Goal: Information Seeking & Learning: Learn about a topic

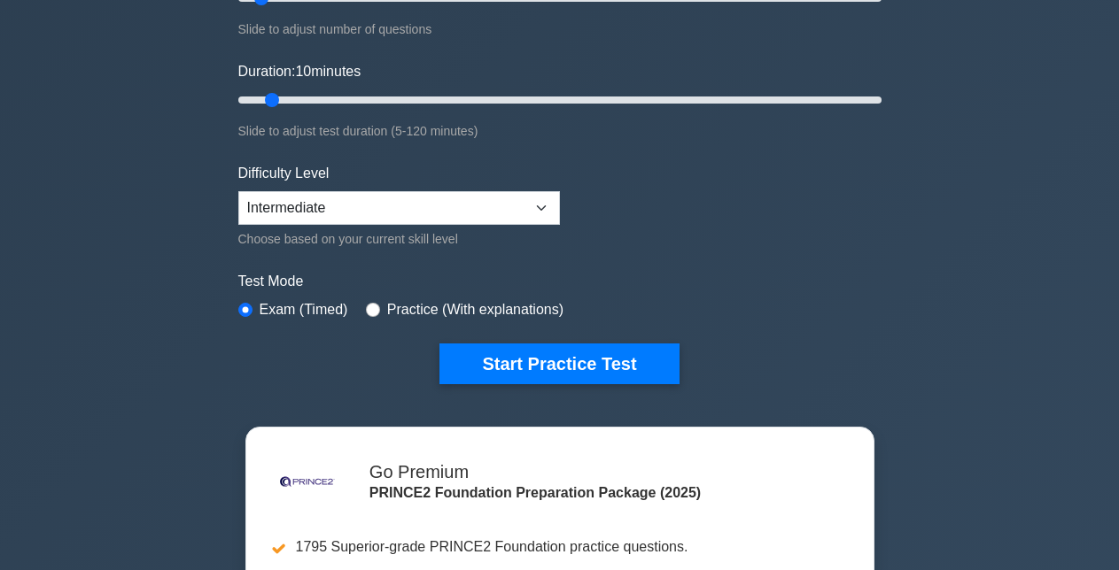
scroll to position [319, 0]
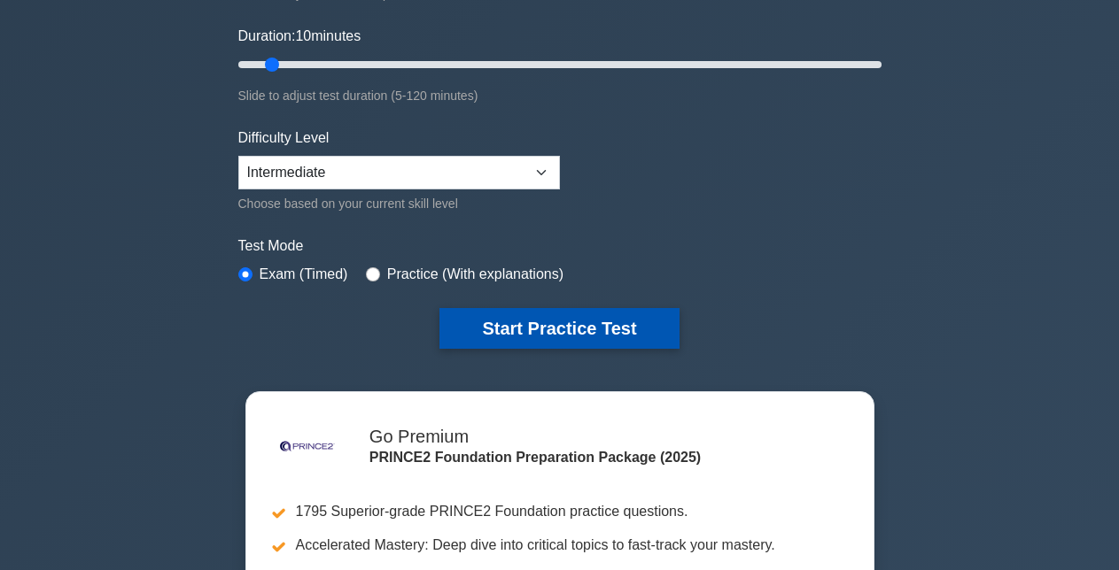
click at [623, 318] on button "Start Practice Test" at bounding box center [558, 328] width 239 height 41
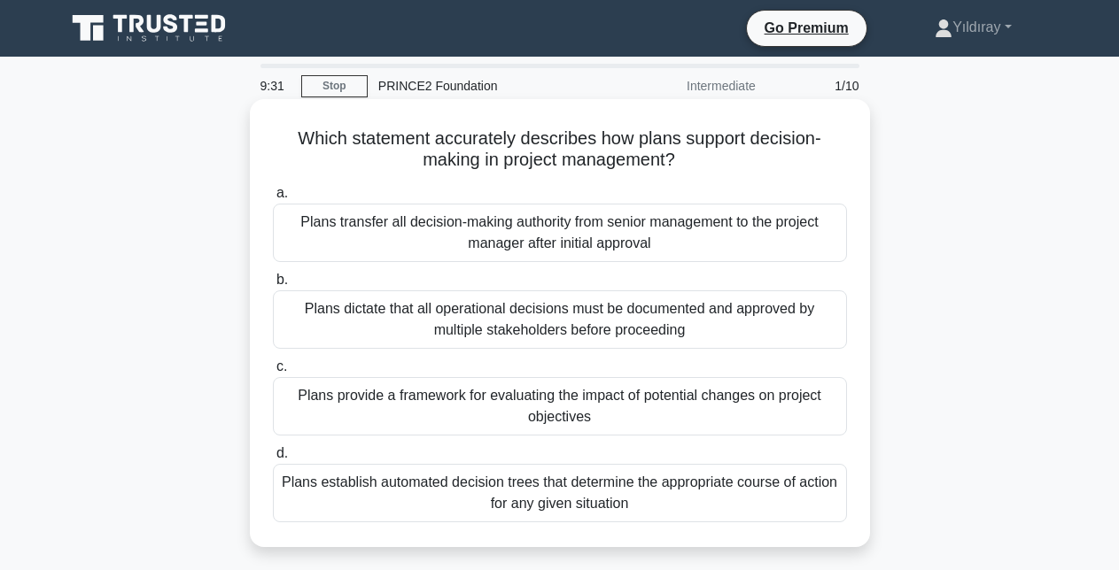
click at [735, 410] on div "Plans provide a framework for evaluating the impact of potential changes on pro…" at bounding box center [560, 406] width 574 height 58
click at [273, 373] on input "c. Plans provide a framework for evaluating the impact of potential changes on …" at bounding box center [273, 367] width 0 height 12
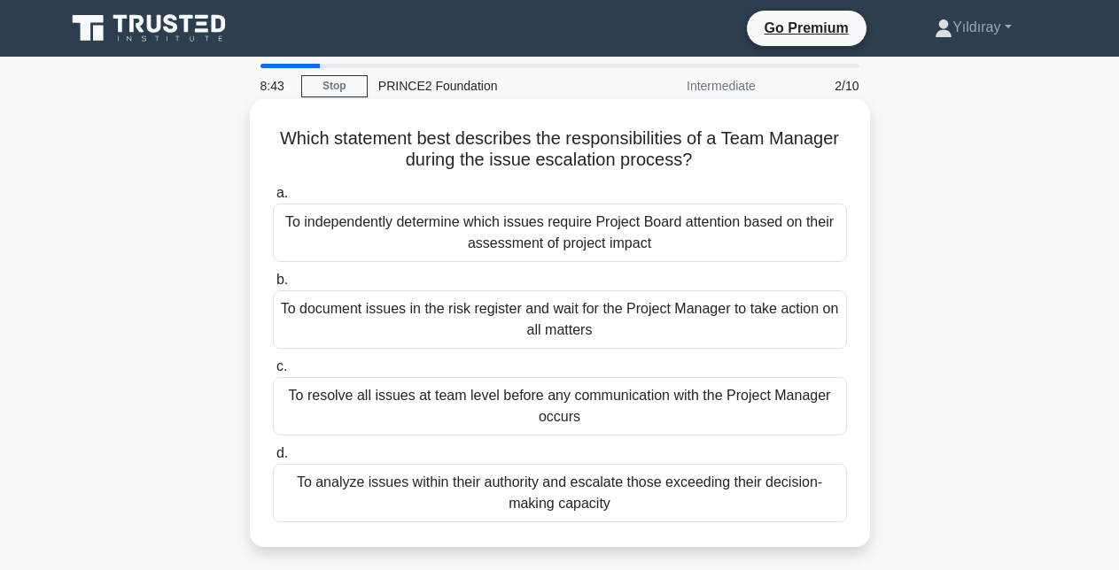
click at [733, 492] on div "To analyze issues within their authority and escalate those exceeding their dec…" at bounding box center [560, 493] width 574 height 58
click at [273, 460] on input "d. To analyze issues within their authority and escalate those exceeding their …" at bounding box center [273, 454] width 0 height 12
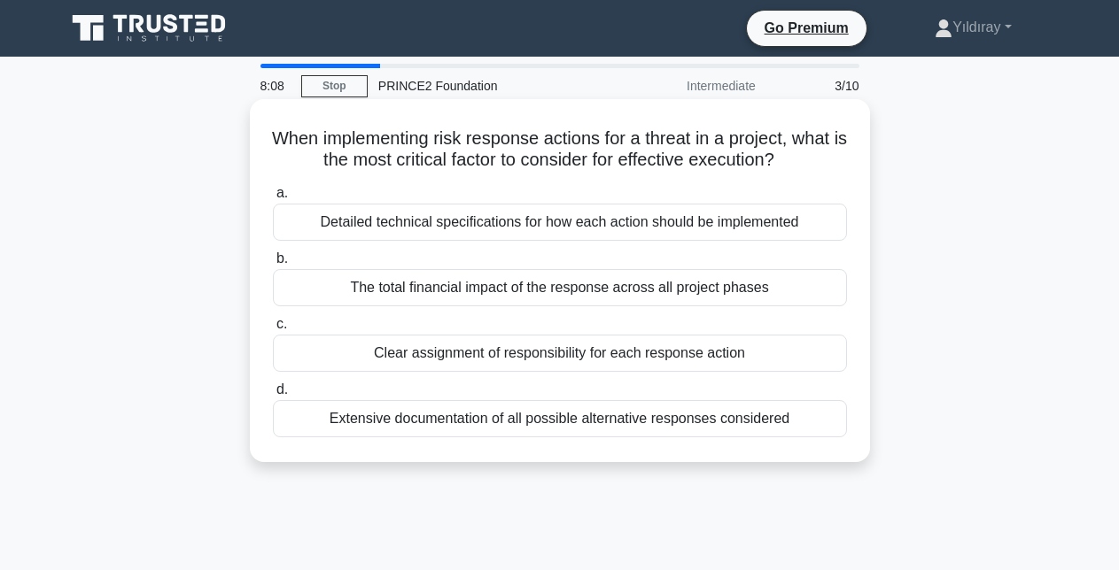
click at [717, 364] on div "Clear assignment of responsibility for each response action" at bounding box center [560, 353] width 574 height 37
click at [273, 330] on input "c. Clear assignment of responsibility for each response action" at bounding box center [273, 325] width 0 height 12
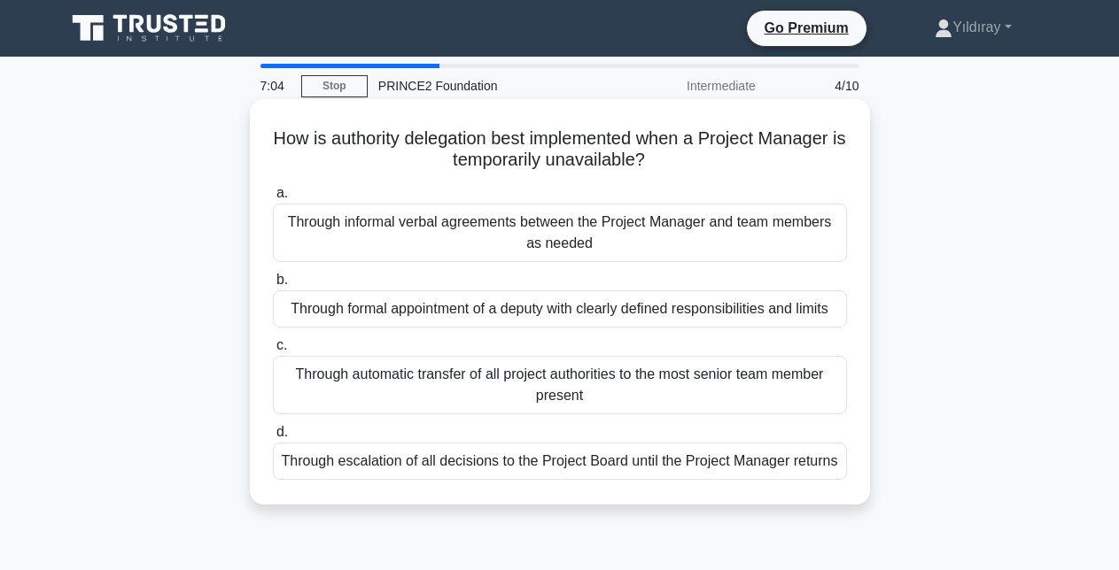
click at [808, 314] on div "Through formal appointment of a deputy with clearly defined responsibilities an…" at bounding box center [560, 308] width 574 height 37
click at [273, 286] on input "b. Through formal appointment of a deputy with clearly defined responsibilities…" at bounding box center [273, 281] width 0 height 12
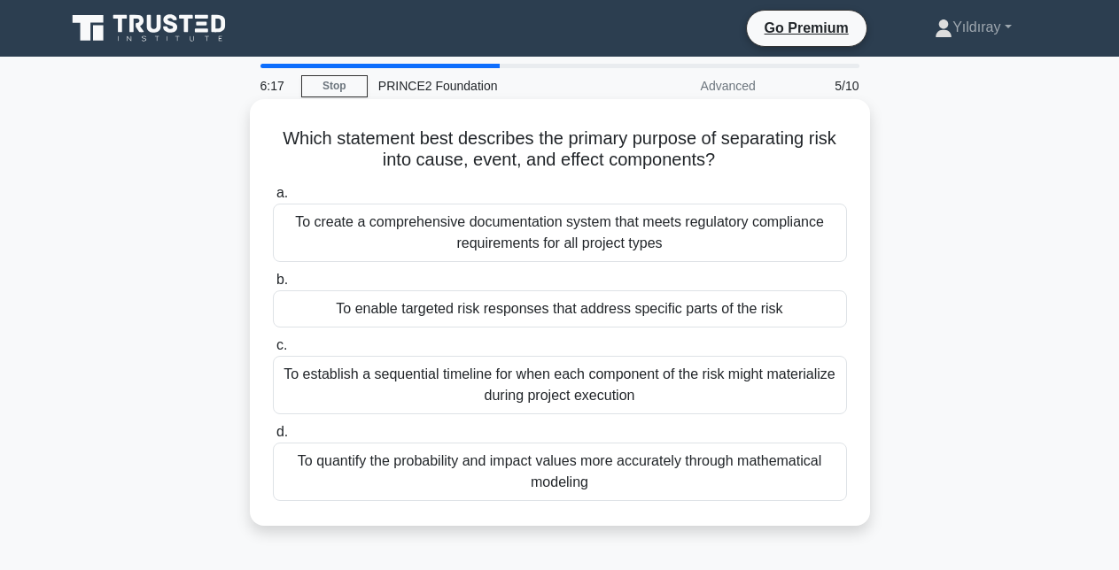
click at [792, 307] on div "To enable targeted risk responses that address specific parts of the risk" at bounding box center [560, 308] width 574 height 37
click at [273, 286] on input "b. To enable targeted risk responses that address specific parts of the risk" at bounding box center [273, 281] width 0 height 12
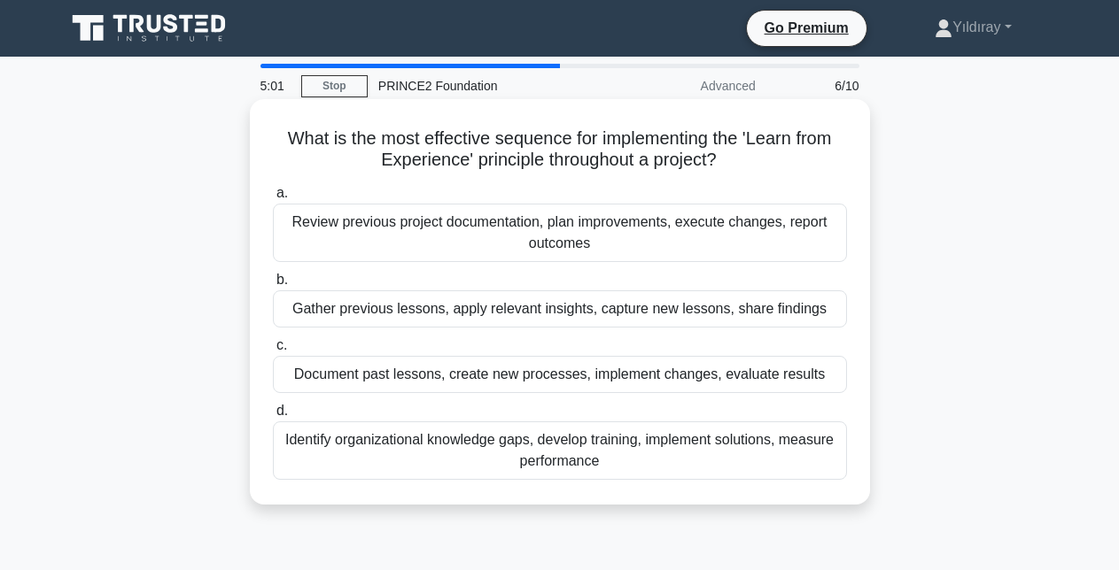
click at [778, 327] on div "Gather previous lessons, apply relevant insights, capture new lessons, share fi…" at bounding box center [560, 308] width 574 height 37
click at [273, 286] on input "b. Gather previous lessons, apply relevant insights, capture new lessons, share…" at bounding box center [273, 281] width 0 height 12
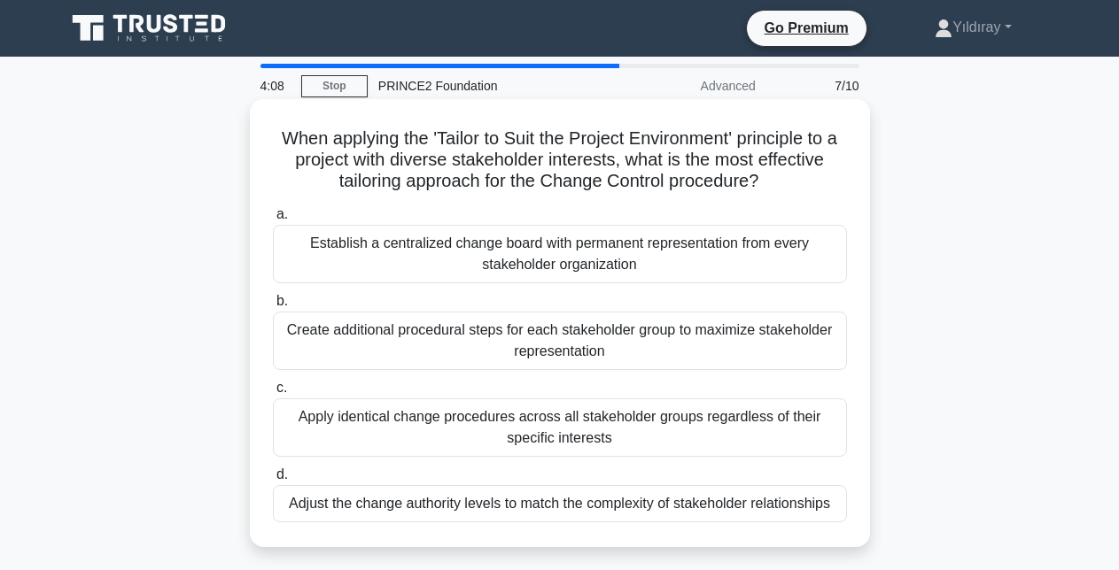
click at [748, 512] on div "Adjust the change authority levels to match the complexity of stakeholder relat…" at bounding box center [560, 503] width 574 height 37
click at [273, 481] on input "d. Adjust the change authority levels to match the complexity of stakeholder re…" at bounding box center [273, 475] width 0 height 12
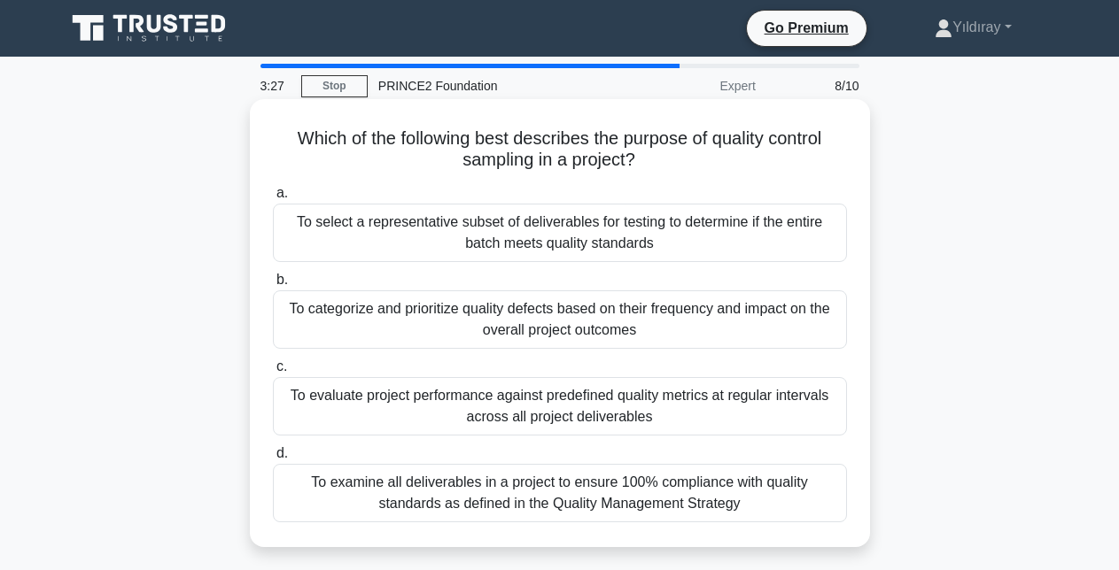
click at [796, 327] on div "To categorize and prioritize quality defects based on their frequency and impac…" at bounding box center [560, 319] width 574 height 58
click at [273, 286] on input "b. To categorize and prioritize quality defects based on their frequency and im…" at bounding box center [273, 281] width 0 height 12
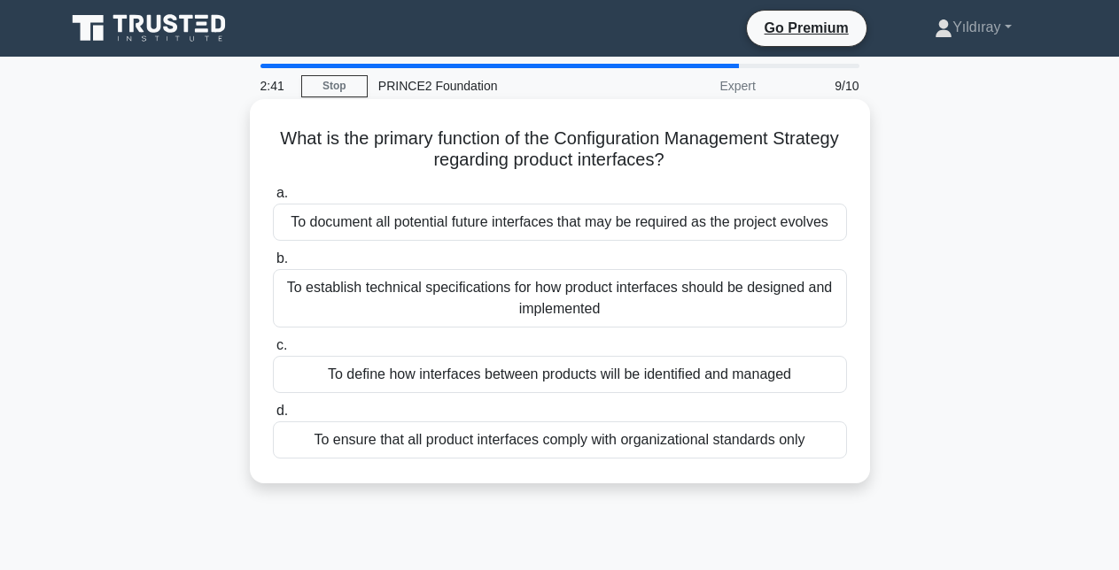
click at [793, 376] on div "To define how interfaces between products will be identified and managed" at bounding box center [560, 374] width 574 height 37
click at [273, 352] on input "c. To define how interfaces between products will be identified and managed" at bounding box center [273, 346] width 0 height 12
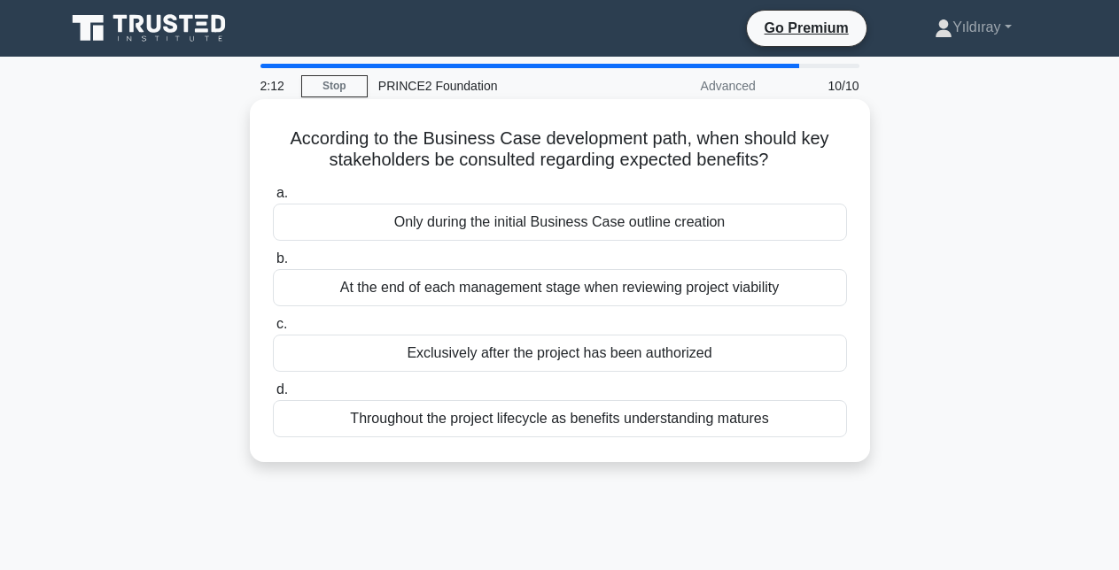
click at [755, 290] on div "At the end of each management stage when reviewing project viability" at bounding box center [560, 287] width 574 height 37
click at [273, 265] on input "b. At the end of each management stage when reviewing project viability" at bounding box center [273, 259] width 0 height 12
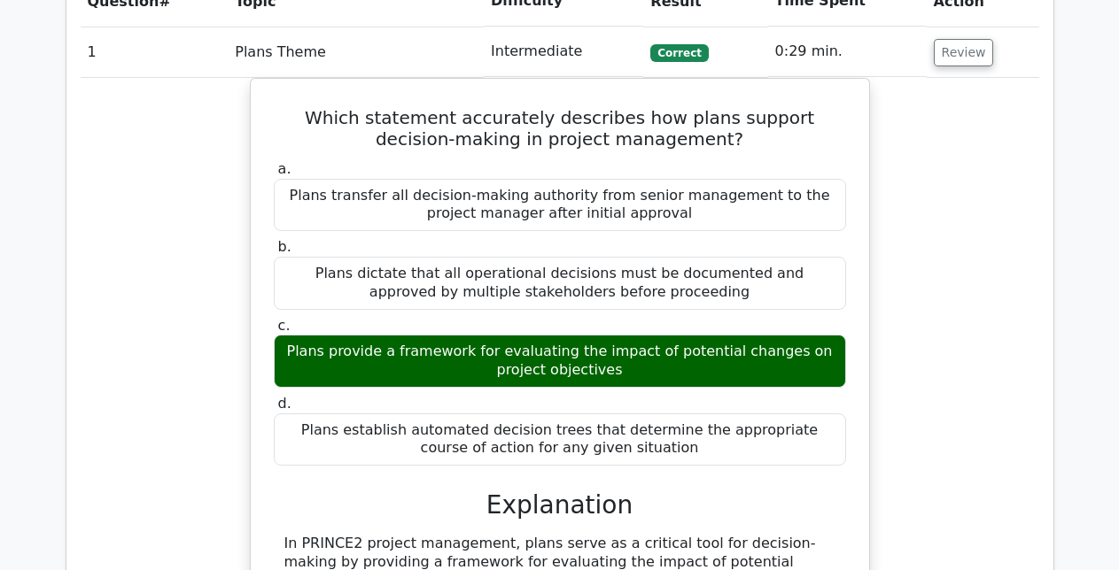
scroll to position [1559, 0]
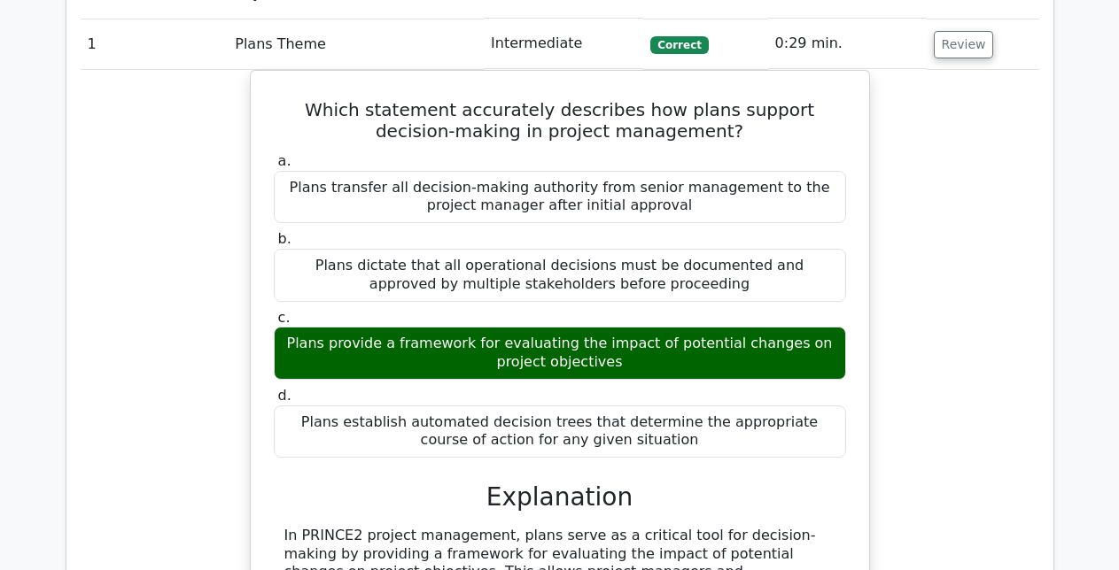
click at [975, 376] on div "Which statement accurately describes how plans support decision-making in proje…" at bounding box center [560, 530] width 958 height 920
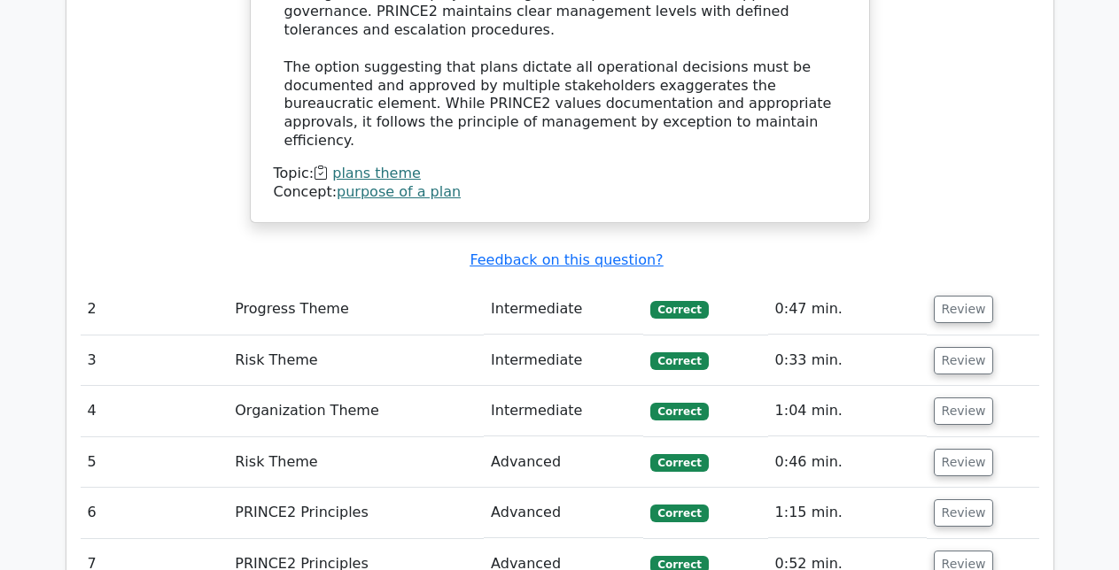
scroll to position [2303, 0]
click at [944, 297] on button "Review" at bounding box center [963, 310] width 60 height 27
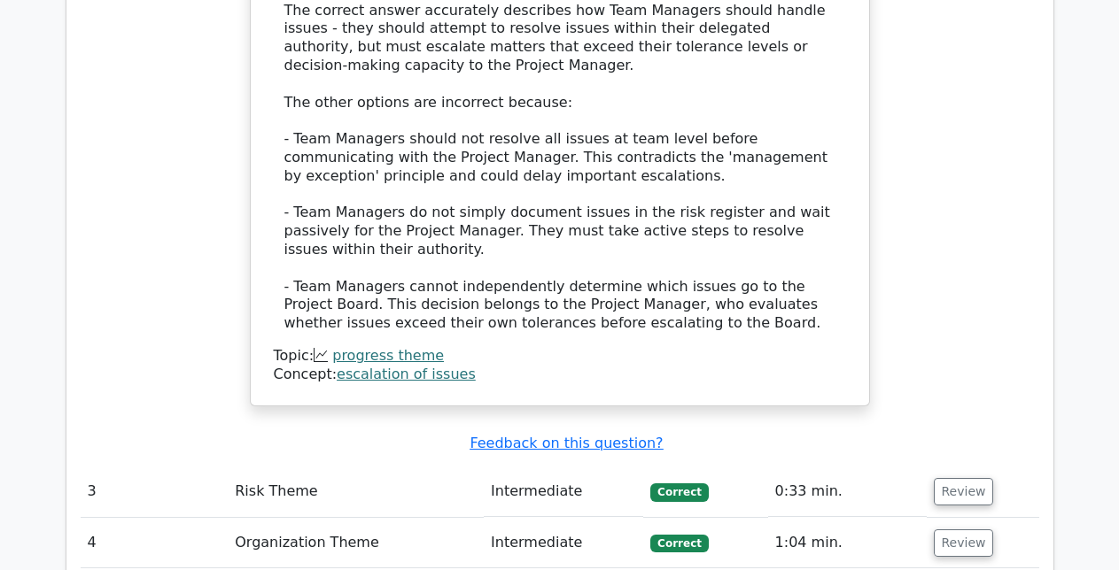
scroll to position [3259, 0]
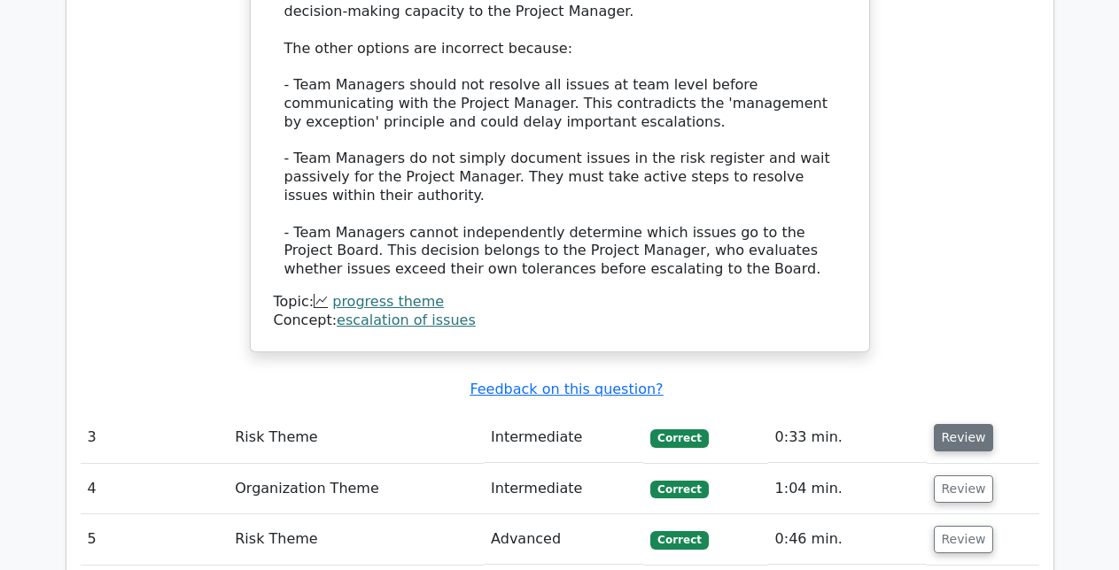
click at [941, 424] on button "Review" at bounding box center [963, 437] width 60 height 27
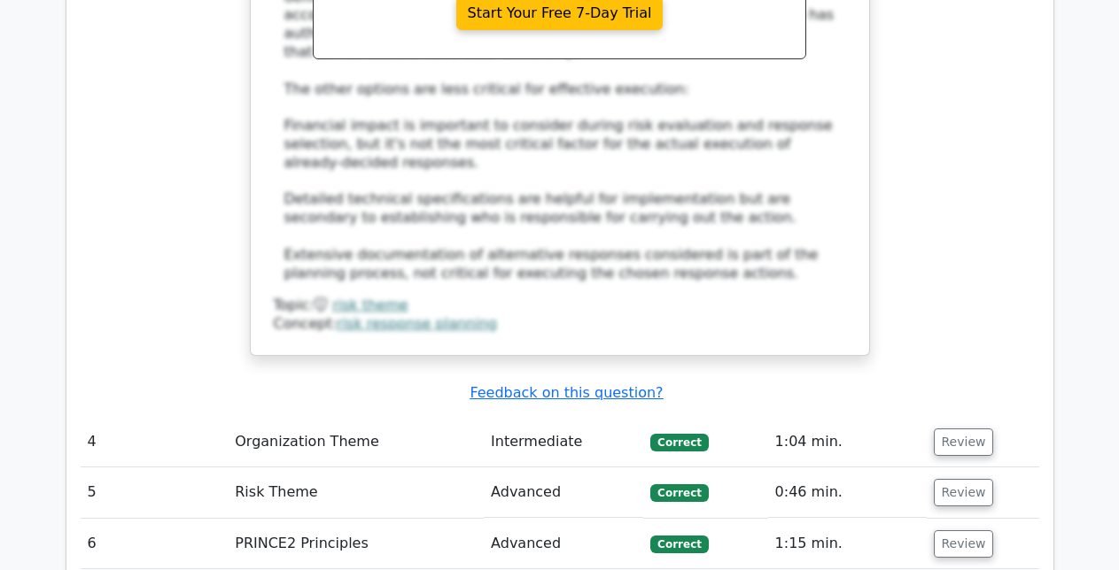
scroll to position [4251, 0]
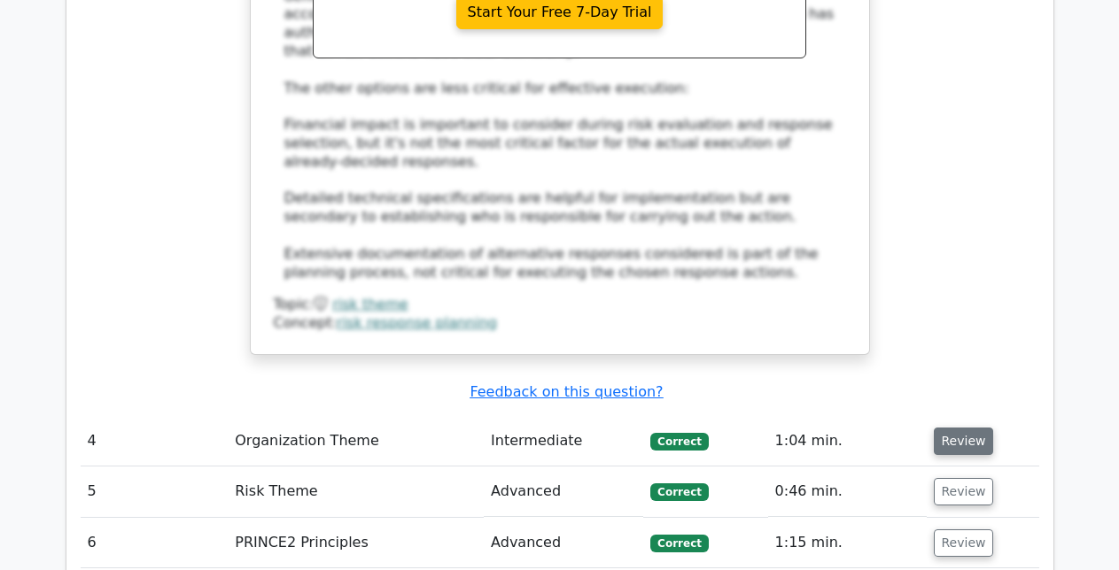
click at [955, 428] on button "Review" at bounding box center [963, 441] width 60 height 27
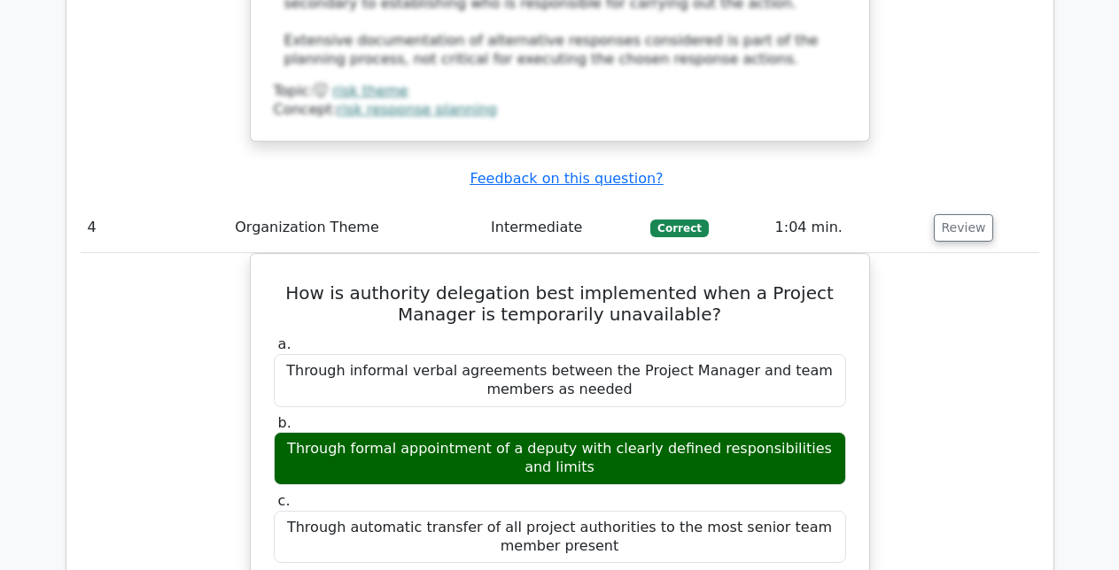
scroll to position [4534, 0]
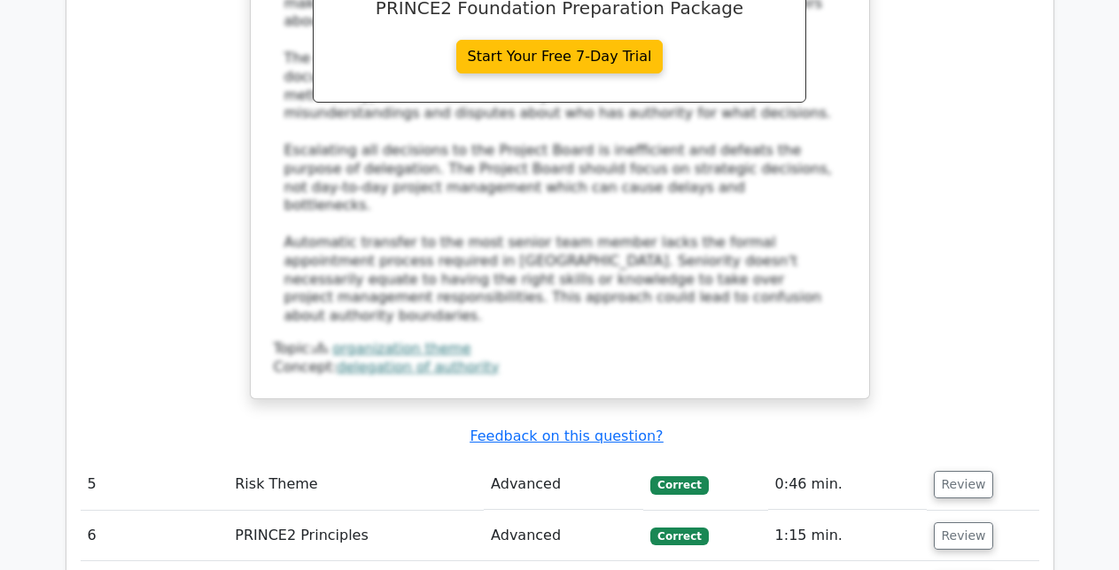
scroll to position [5278, 0]
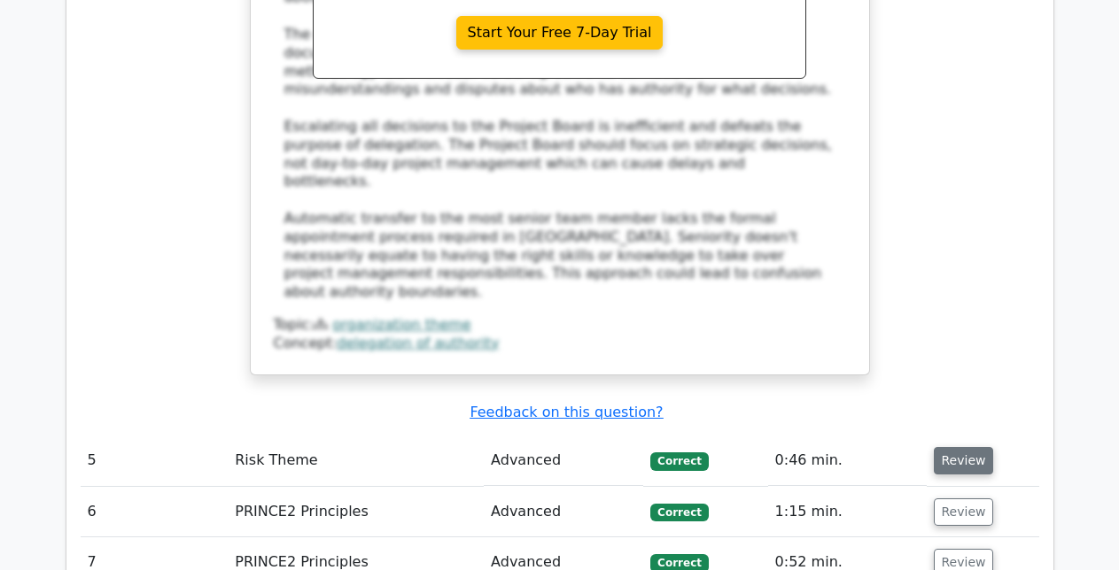
click at [964, 447] on button "Review" at bounding box center [963, 460] width 60 height 27
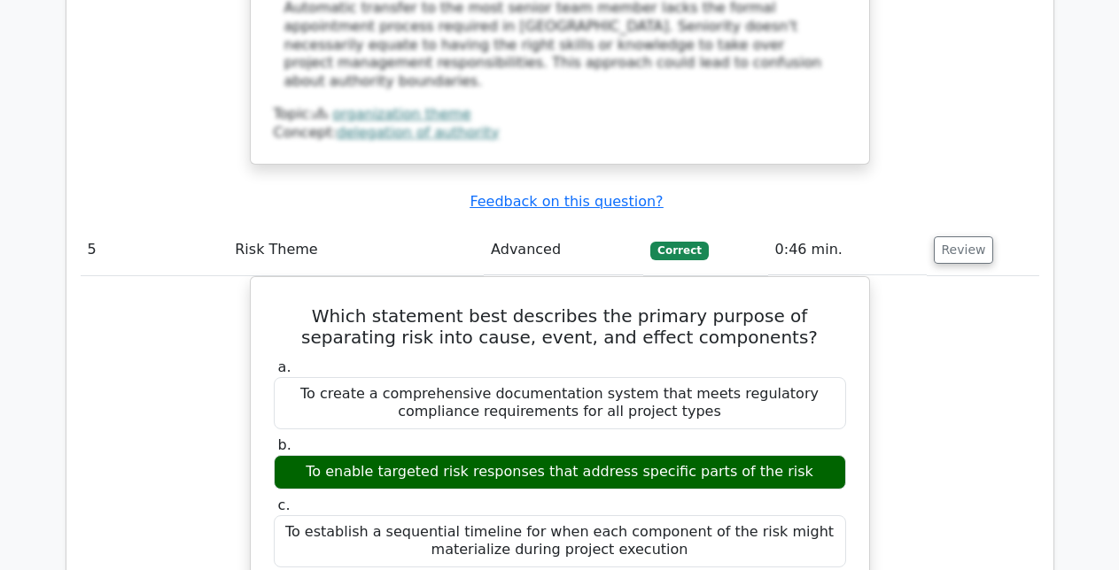
scroll to position [5491, 0]
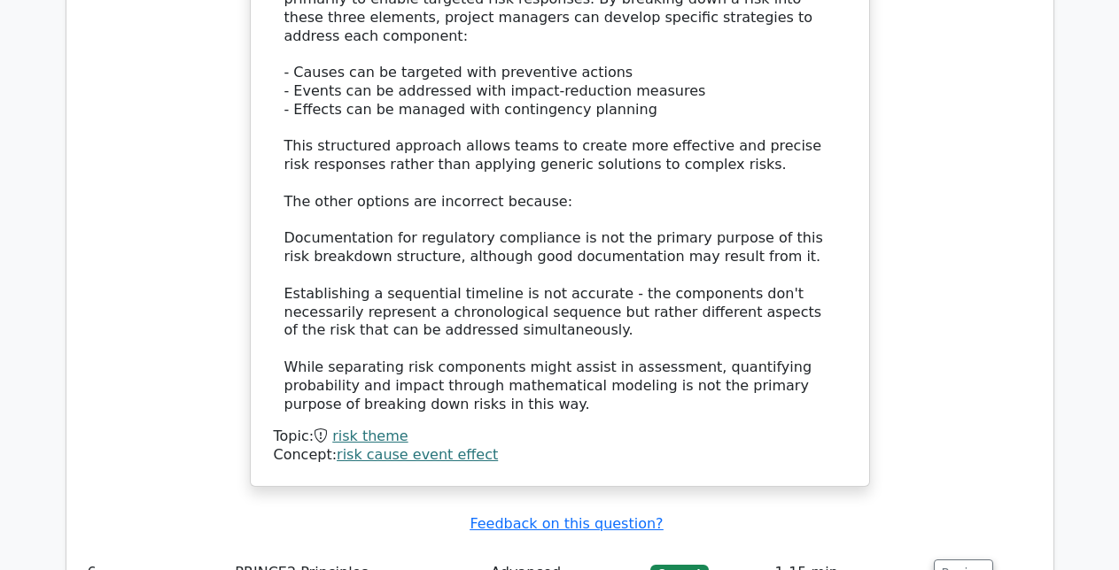
scroll to position [6235, 0]
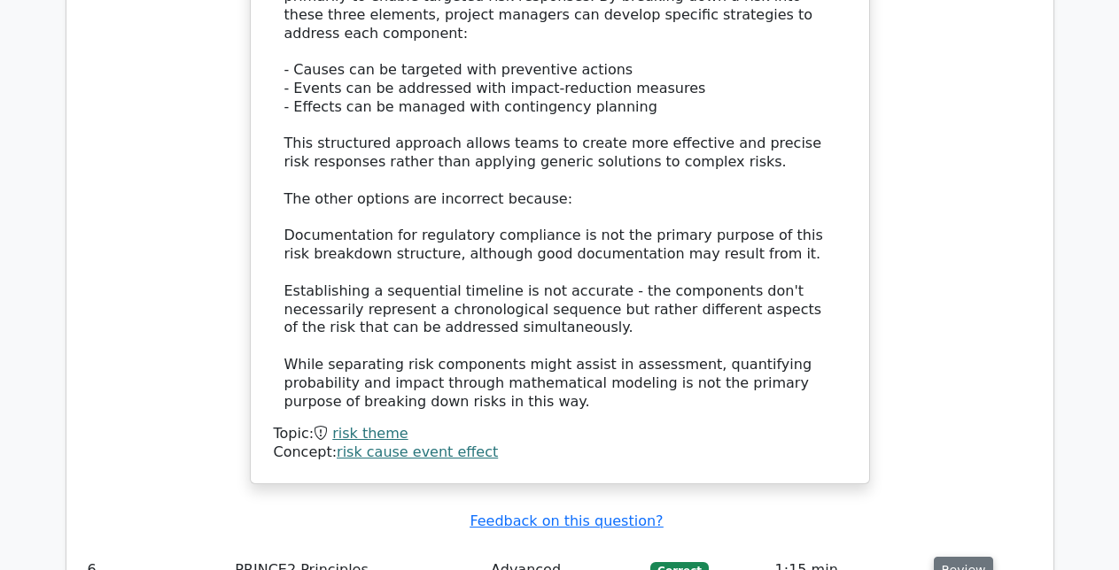
click at [949, 557] on button "Review" at bounding box center [963, 570] width 60 height 27
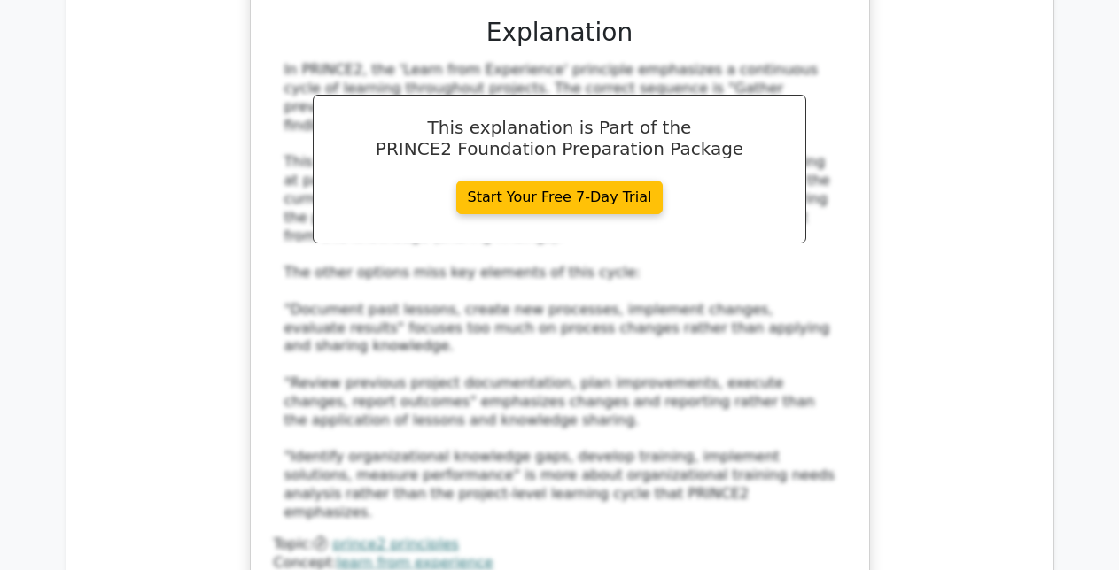
scroll to position [7262, 0]
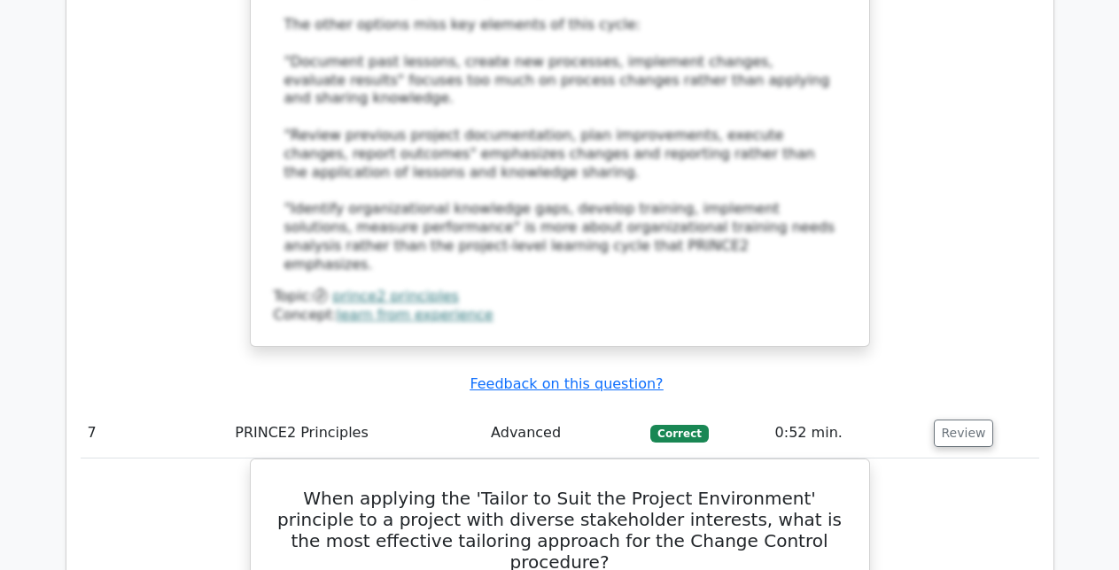
scroll to position [7510, 0]
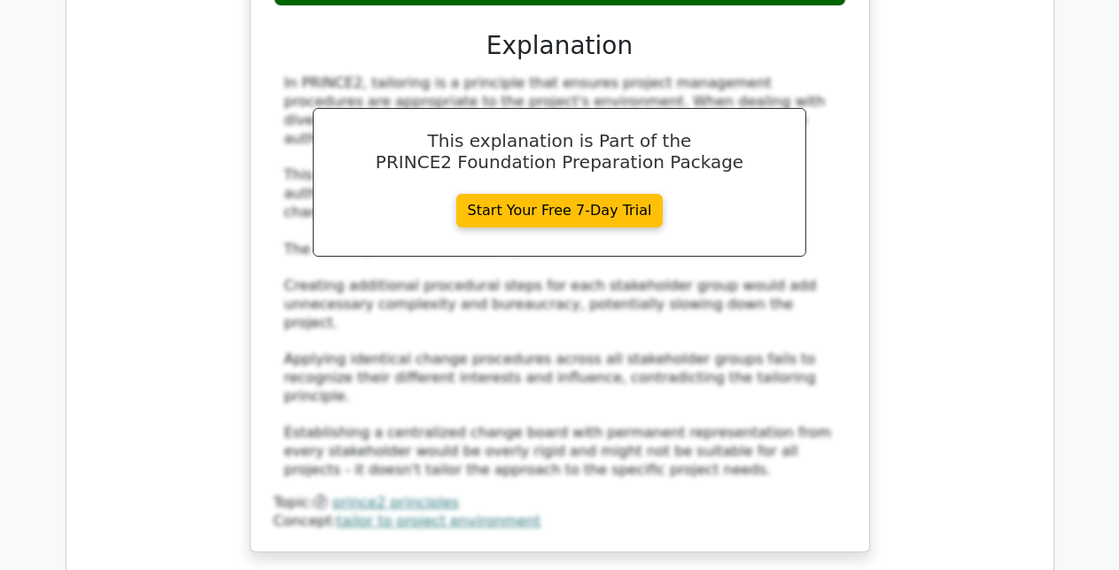
scroll to position [8360, 0]
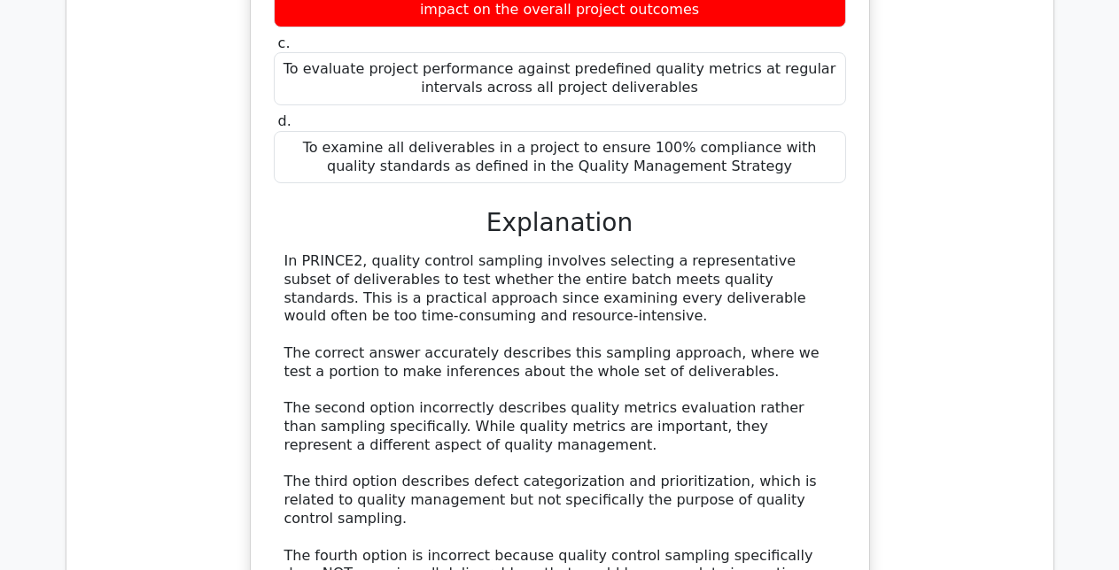
scroll to position [9246, 0]
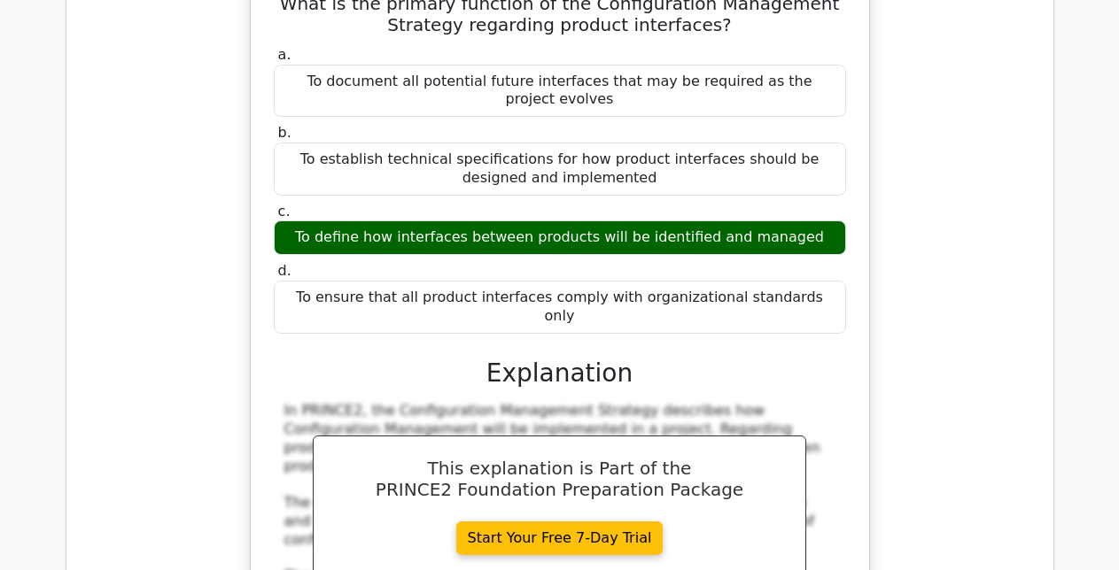
scroll to position [10132, 0]
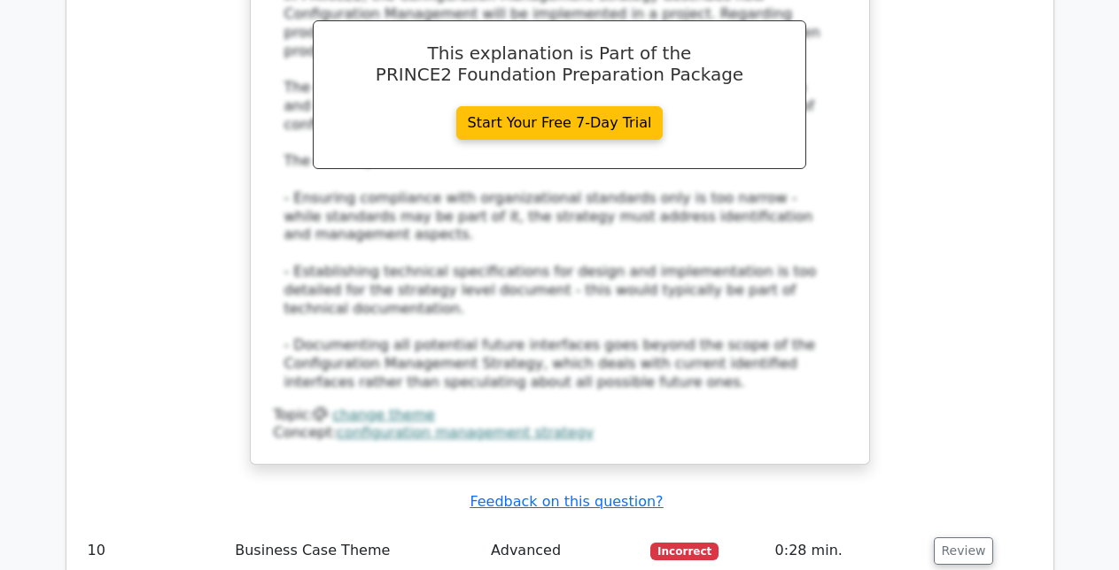
scroll to position [10521, 0]
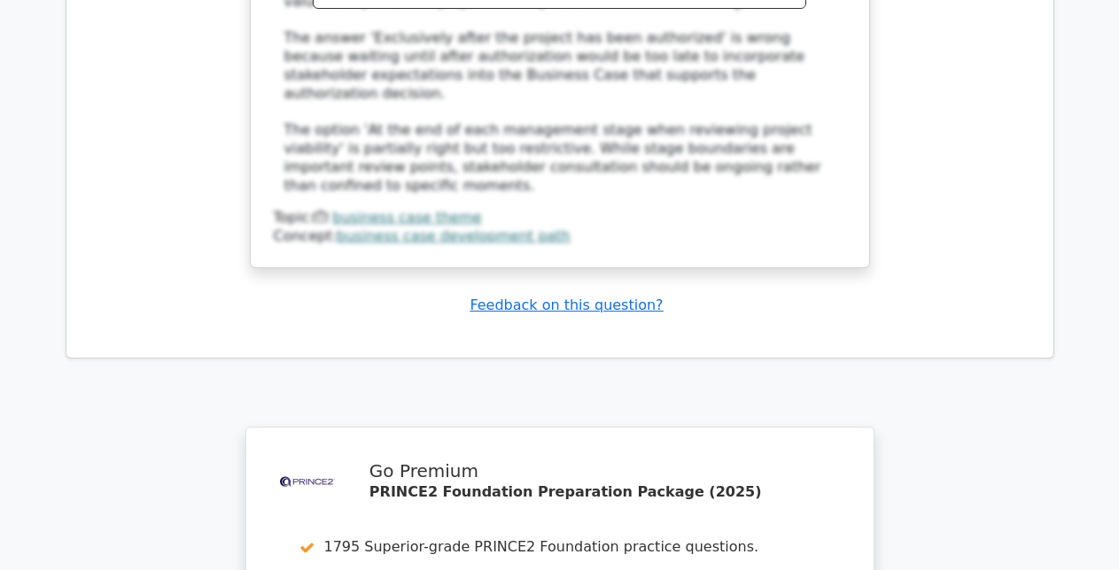
scroll to position [11655, 0]
